Goal: Task Accomplishment & Management: Use online tool/utility

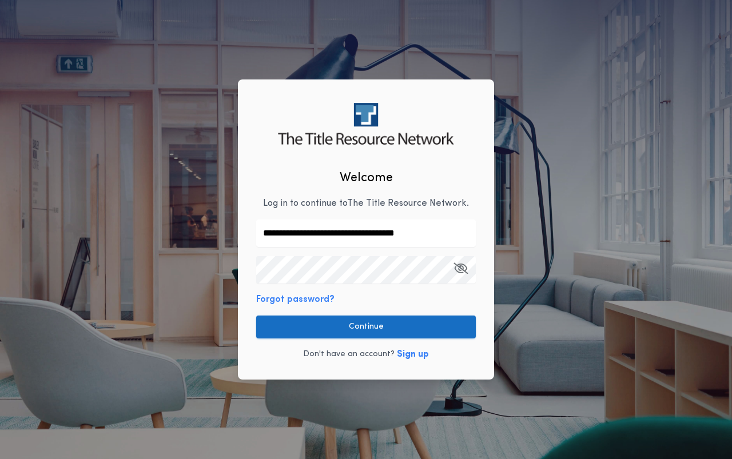
click at [367, 328] on button "Continue" at bounding box center [366, 327] width 220 height 23
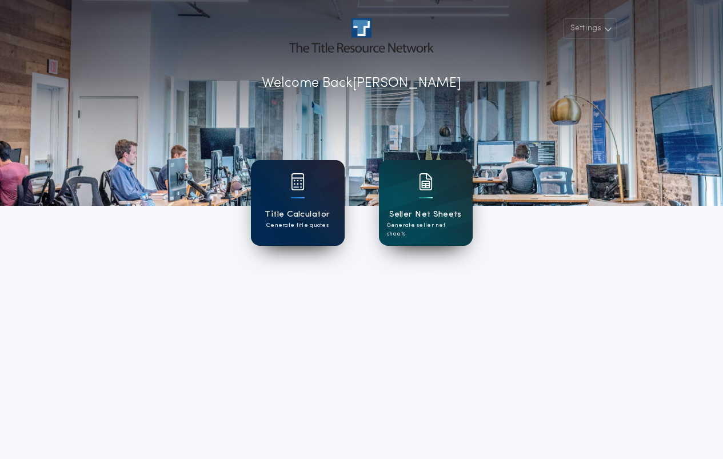
click at [297, 208] on h1 "Title Calculator" at bounding box center [297, 214] width 65 height 13
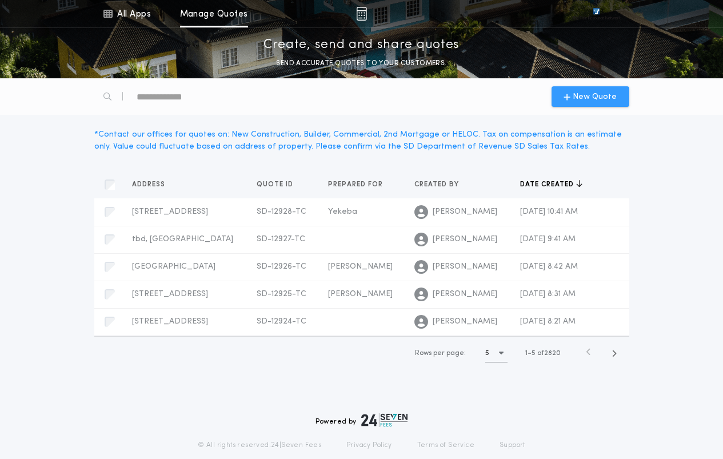
click at [588, 97] on span "New Quote" at bounding box center [595, 97] width 44 height 12
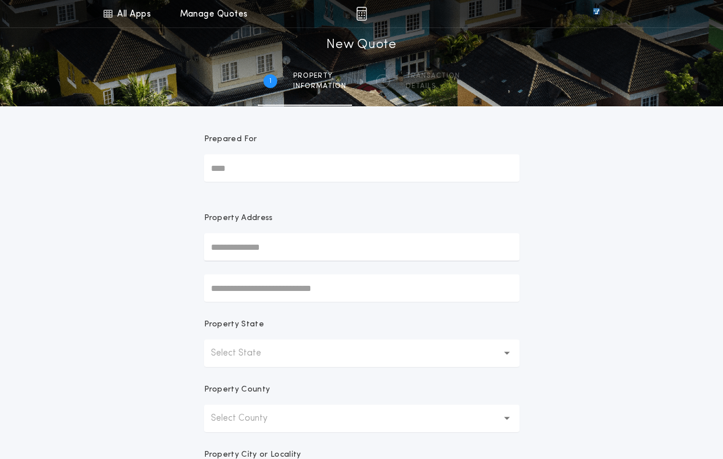
click at [277, 354] on p "Select State" at bounding box center [245, 354] width 69 height 14
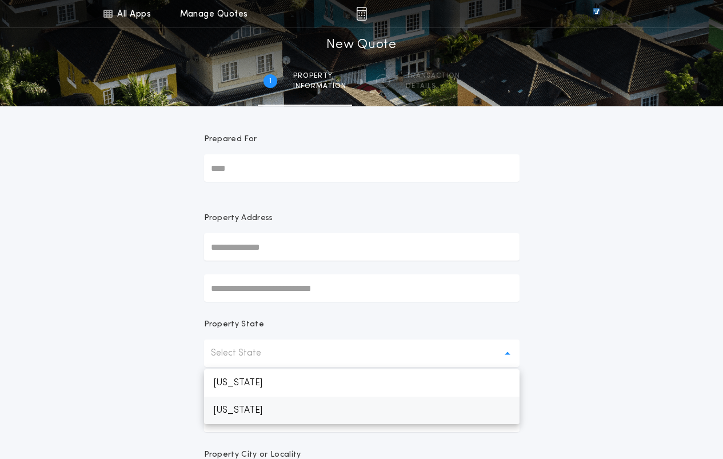
click at [248, 412] on p "[US_STATE]" at bounding box center [362, 410] width 316 height 27
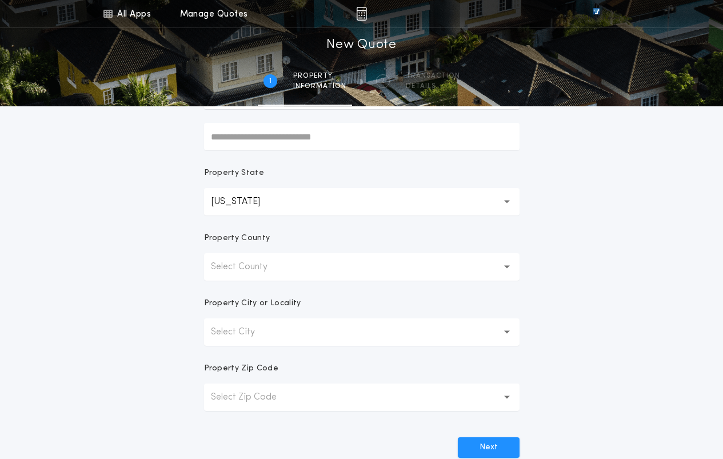
scroll to position [229, 0]
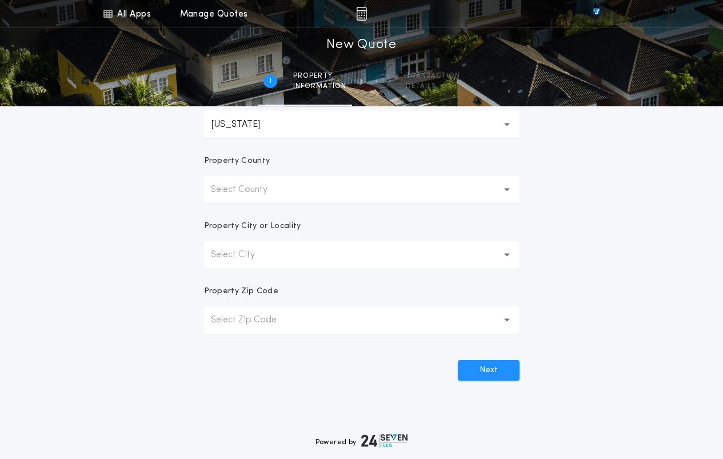
click at [295, 192] on button "Select County" at bounding box center [362, 189] width 316 height 27
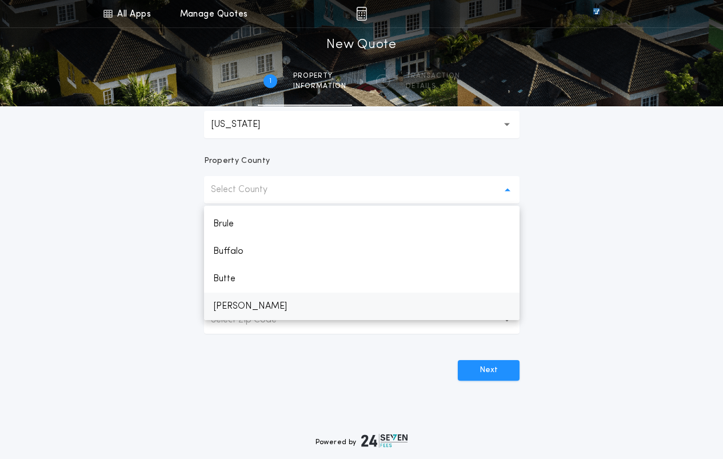
scroll to position [332, 0]
click at [260, 246] on p "Codington" at bounding box center [362, 244] width 316 height 27
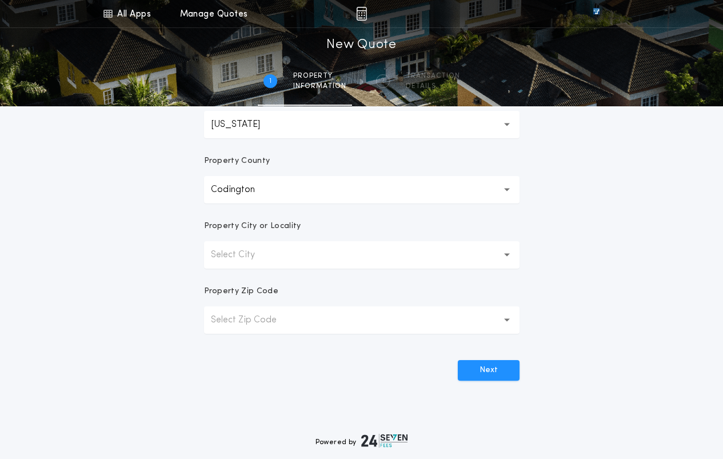
click at [351, 260] on button "Select City" at bounding box center [362, 254] width 316 height 27
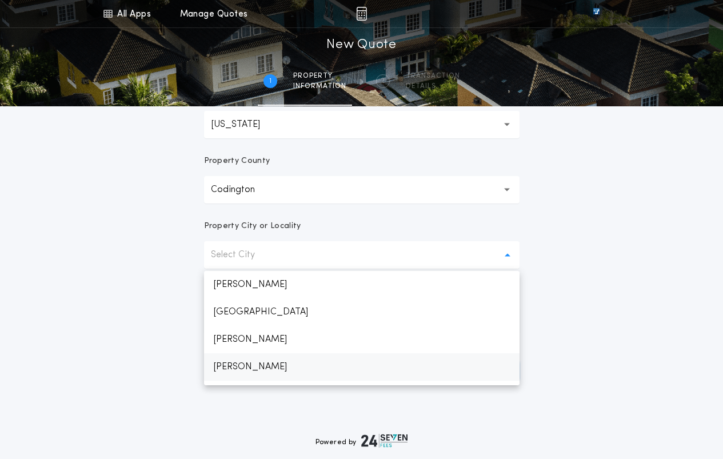
click at [286, 373] on p "[PERSON_NAME]" at bounding box center [362, 366] width 316 height 27
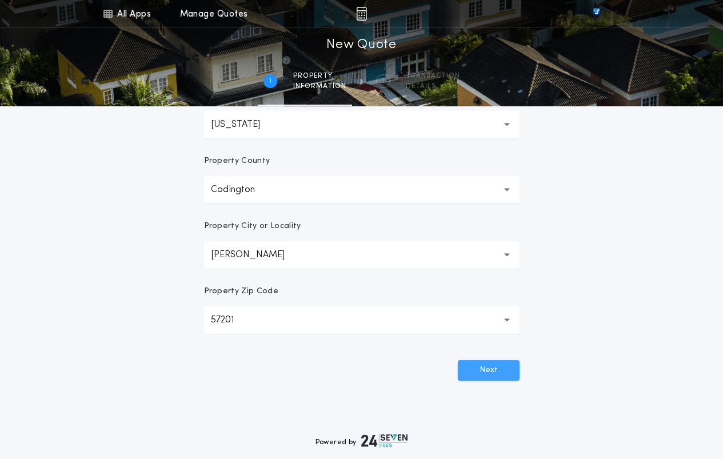
click at [490, 373] on button "Next" at bounding box center [489, 370] width 62 height 21
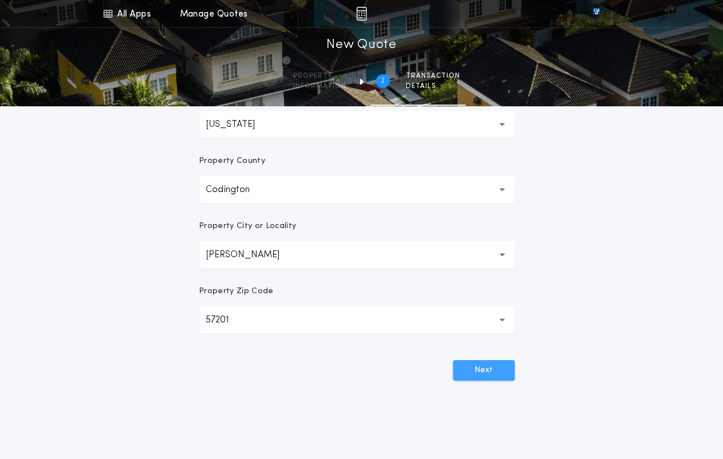
scroll to position [0, 0]
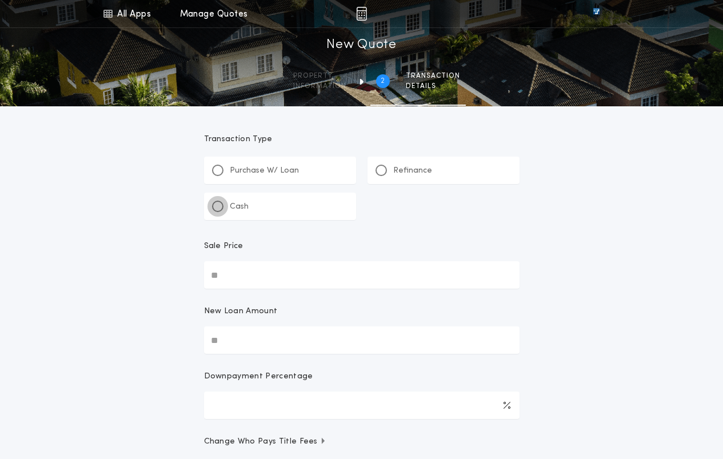
click at [216, 208] on div at bounding box center [218, 207] width 6 height 6
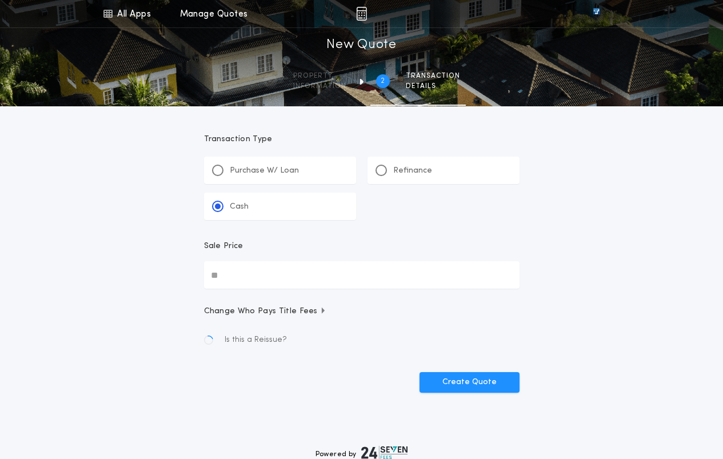
click at [253, 279] on input "Sale Price" at bounding box center [362, 274] width 316 height 27
paste input "text"
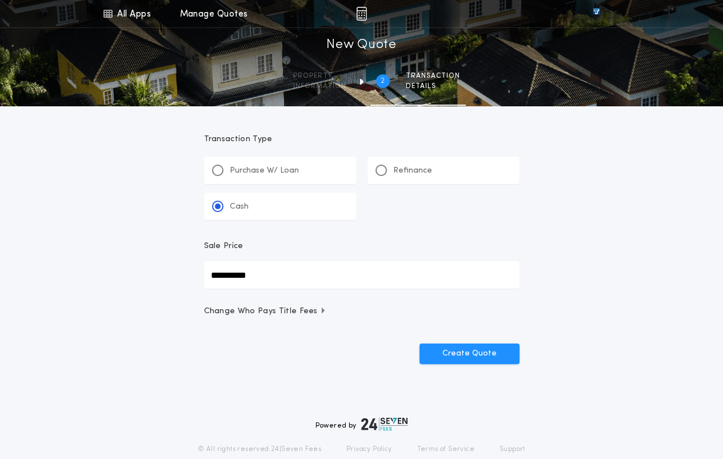
type input "**********"
click at [420, 344] on button "Create Quote" at bounding box center [470, 354] width 100 height 21
